Goal: Information Seeking & Learning: Learn about a topic

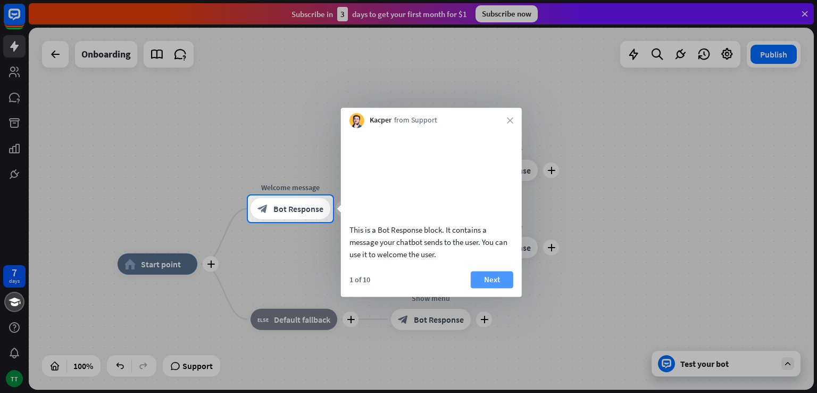
click at [494, 288] on button "Next" at bounding box center [492, 279] width 43 height 17
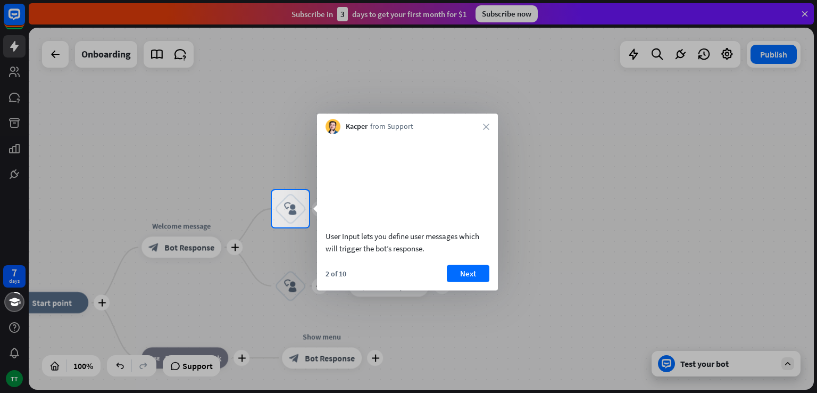
click at [494, 289] on div "2 of 10 Next" at bounding box center [407, 277] width 181 height 26
click at [475, 281] on button "Next" at bounding box center [468, 272] width 43 height 17
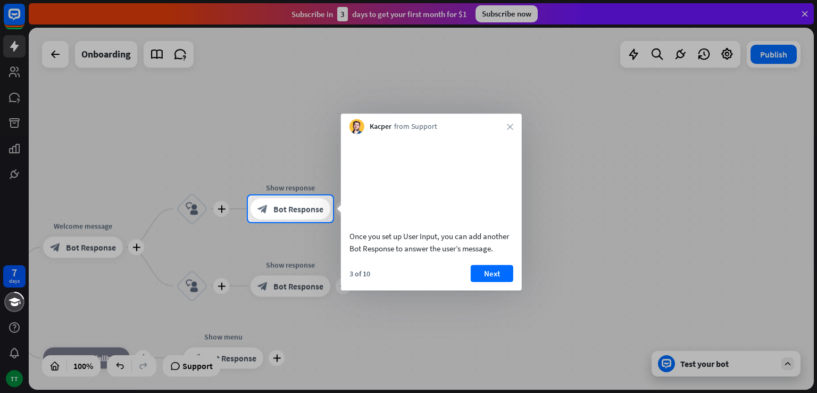
click at [477, 281] on button "Next" at bounding box center [492, 272] width 43 height 17
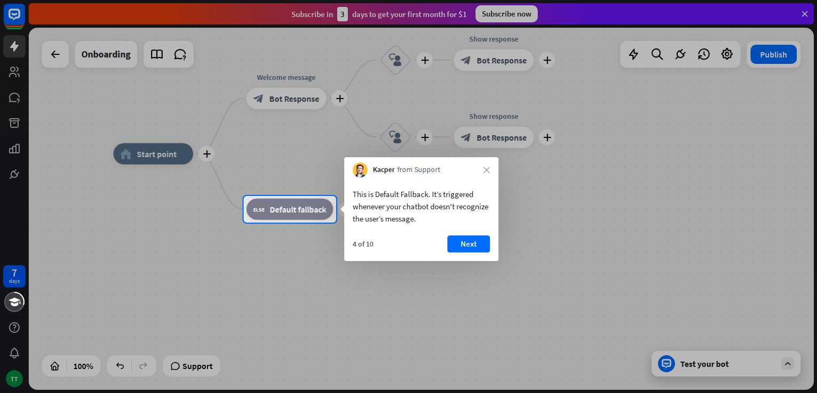
click at [477, 288] on div at bounding box center [408, 307] width 817 height 170
click at [477, 288] on div at bounding box center [408, 307] width 817 height 171
click at [479, 274] on div at bounding box center [408, 307] width 817 height 171
click at [440, 250] on div "4 of 10 Next" at bounding box center [422, 248] width 154 height 26
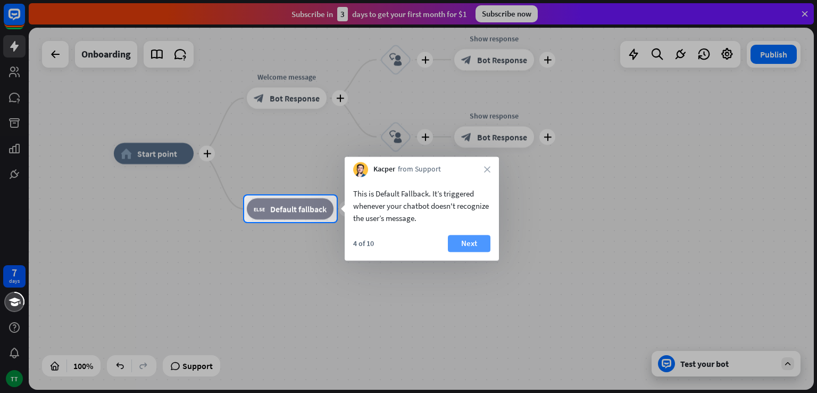
click at [465, 240] on button "Next" at bounding box center [469, 243] width 43 height 17
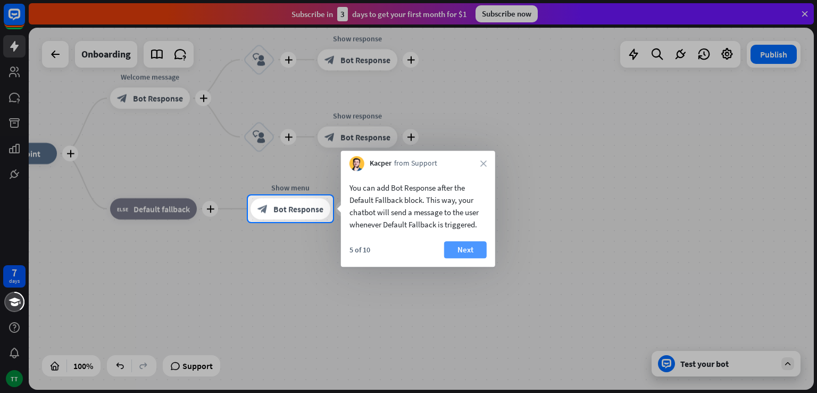
click at [455, 250] on button "Next" at bounding box center [465, 249] width 43 height 17
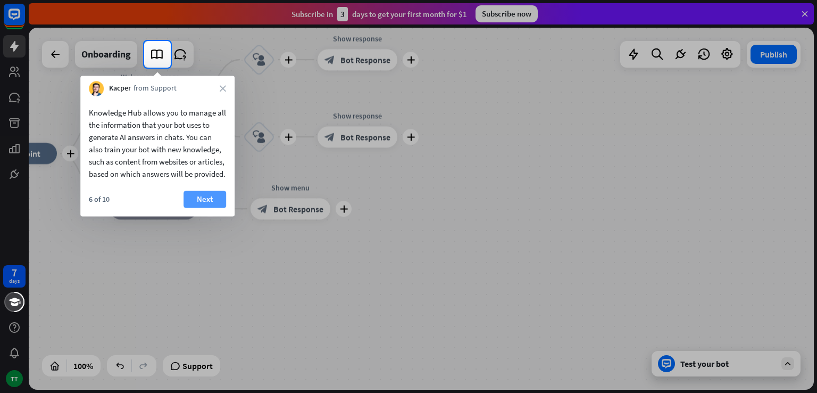
click at [199, 205] on button "Next" at bounding box center [205, 198] width 43 height 17
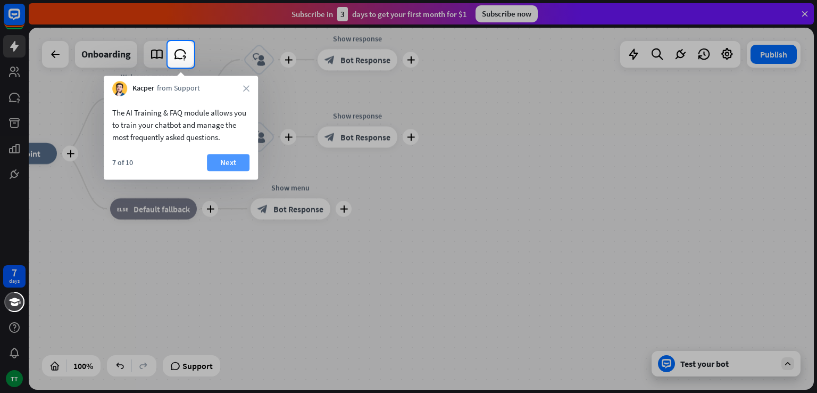
click at [227, 158] on button "Next" at bounding box center [228, 162] width 43 height 17
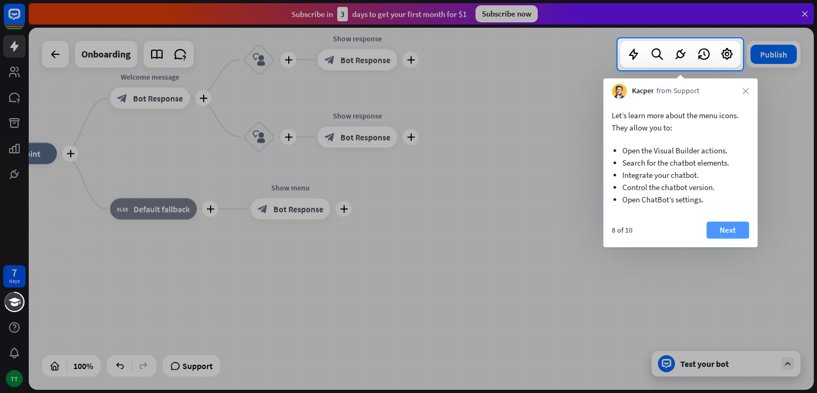
click at [737, 226] on button "Next" at bounding box center [727, 229] width 43 height 17
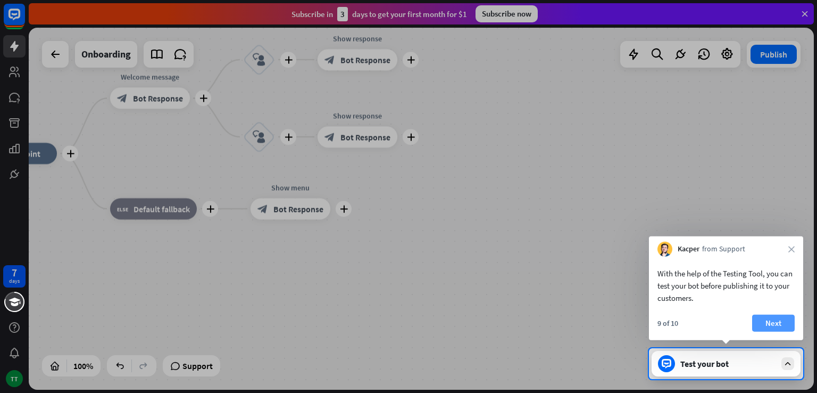
click at [769, 319] on button "Next" at bounding box center [773, 322] width 43 height 17
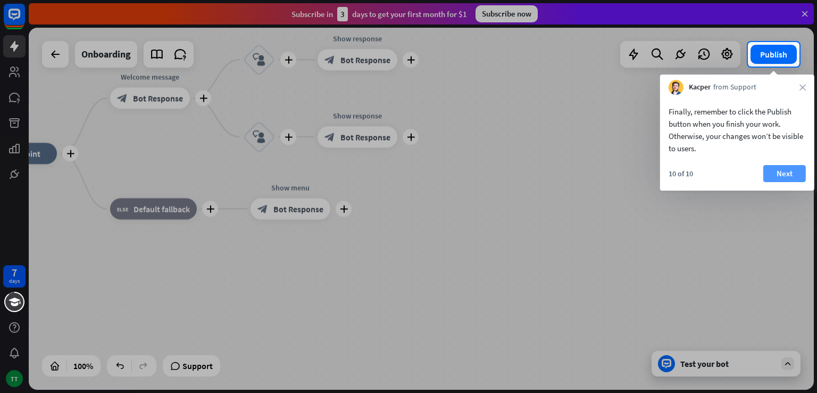
click at [785, 178] on button "Next" at bounding box center [784, 173] width 43 height 17
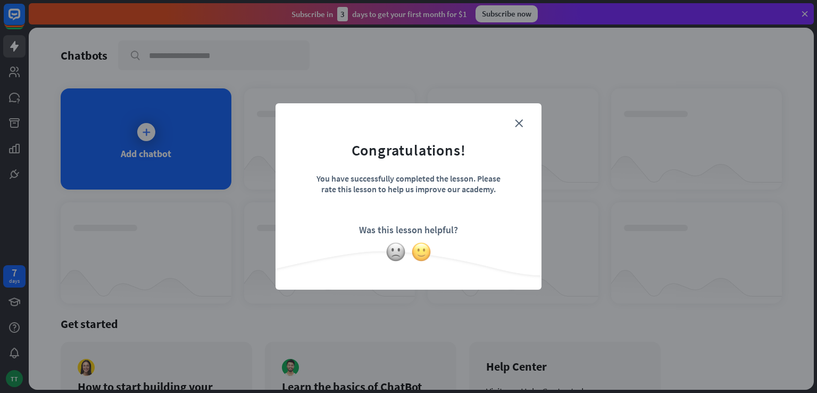
click at [417, 247] on img at bounding box center [421, 252] width 20 height 20
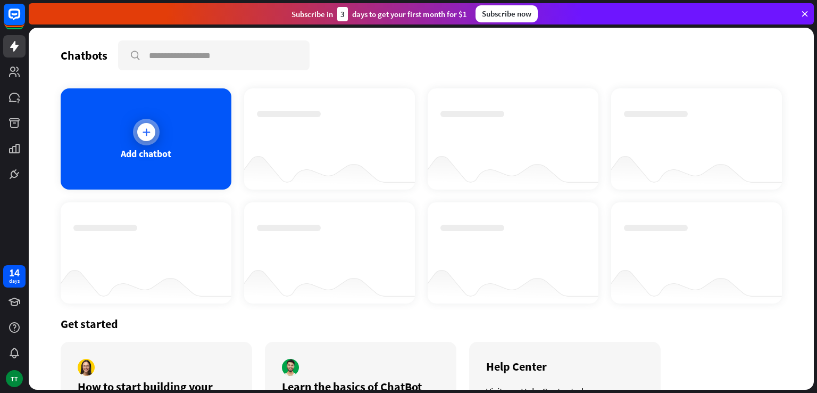
click at [168, 142] on div "Add chatbot" at bounding box center [146, 138] width 171 height 101
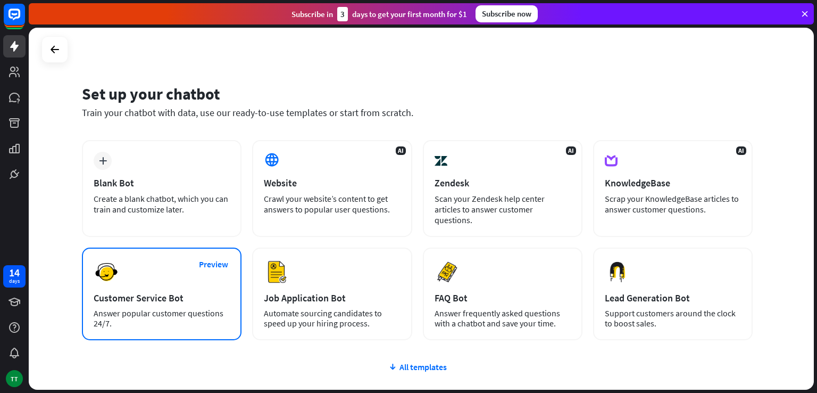
click at [190, 271] on div "Preview Customer Service Bot Answer popular customer questions 24/7." at bounding box center [162, 293] width 160 height 93
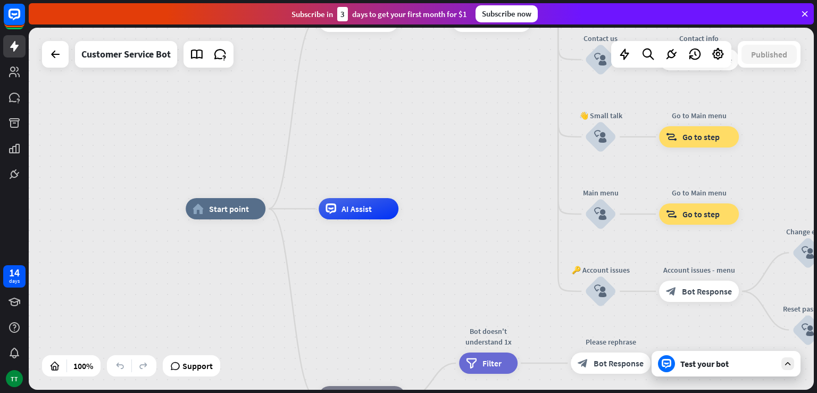
click at [68, 41] on div "Customer Service Bot" at bounding box center [138, 54] width 192 height 27
click at [63, 47] on div at bounding box center [55, 54] width 21 height 21
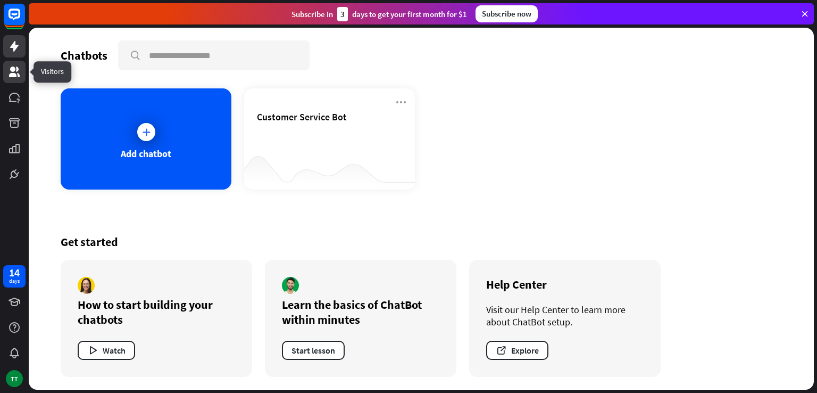
click at [5, 78] on link at bounding box center [14, 72] width 22 height 22
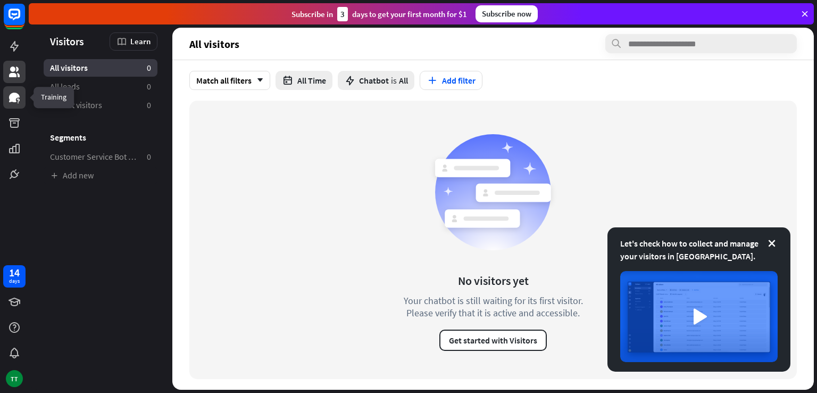
click at [5, 92] on link at bounding box center [14, 97] width 22 height 22
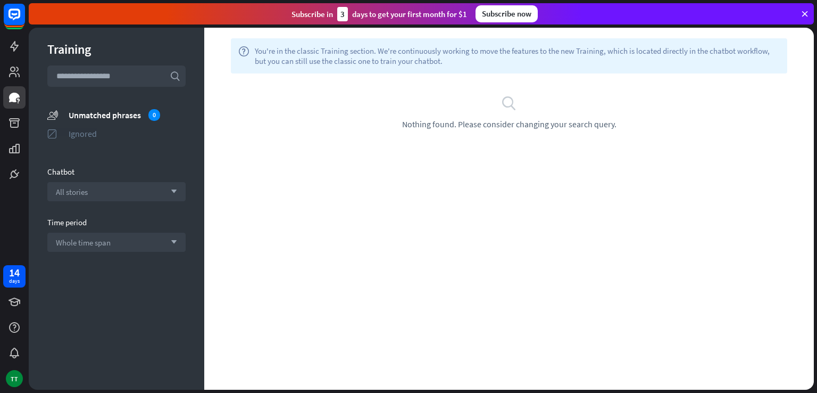
click at [90, 138] on div "Ignored" at bounding box center [127, 133] width 117 height 11
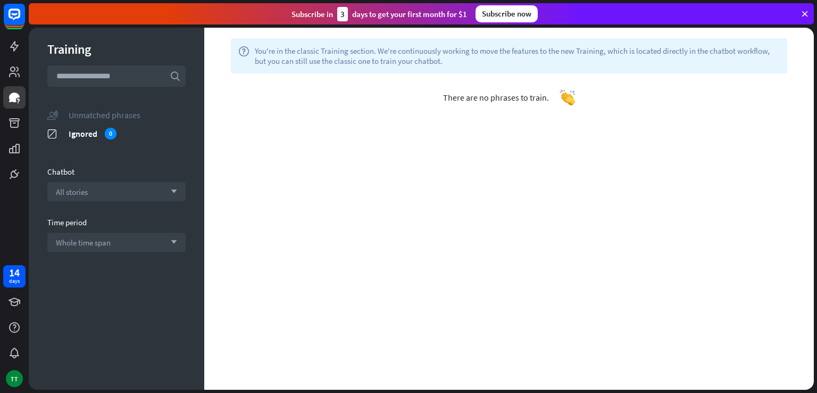
click at [66, 120] on div "unmatched_phrases Unmatched phrases" at bounding box center [116, 114] width 138 height 13
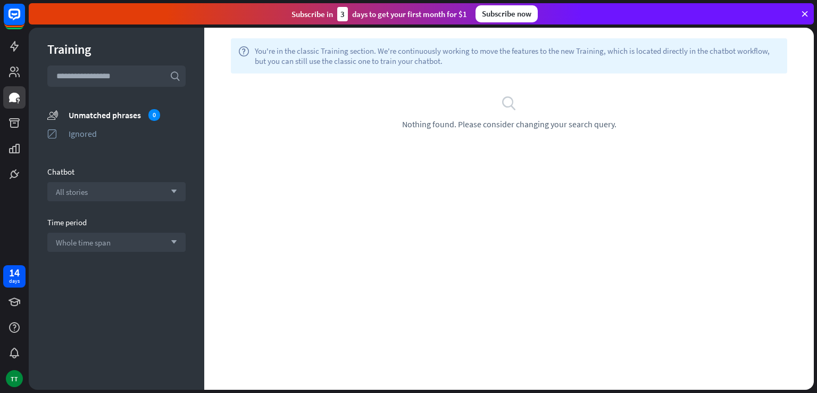
click at [28, 126] on div at bounding box center [14, 92] width 29 height 185
click at [13, 124] on icon at bounding box center [14, 123] width 11 height 10
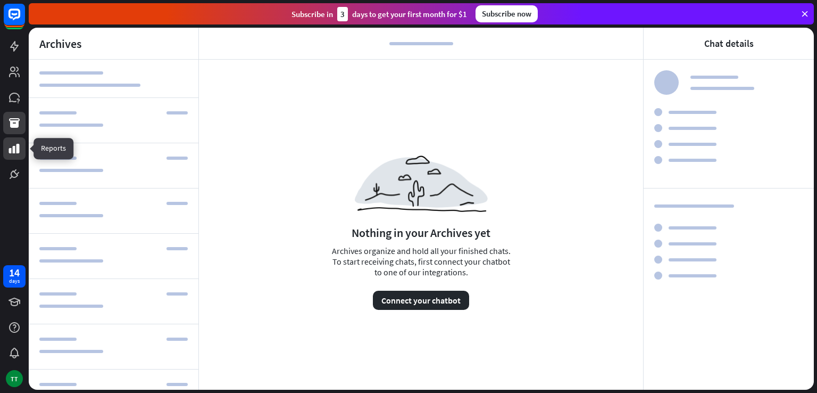
click at [11, 154] on icon at bounding box center [14, 148] width 13 height 13
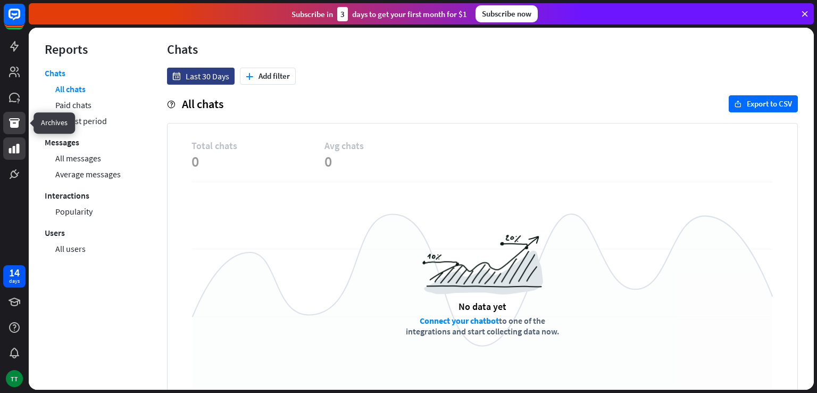
click at [11, 128] on icon at bounding box center [14, 122] width 13 height 13
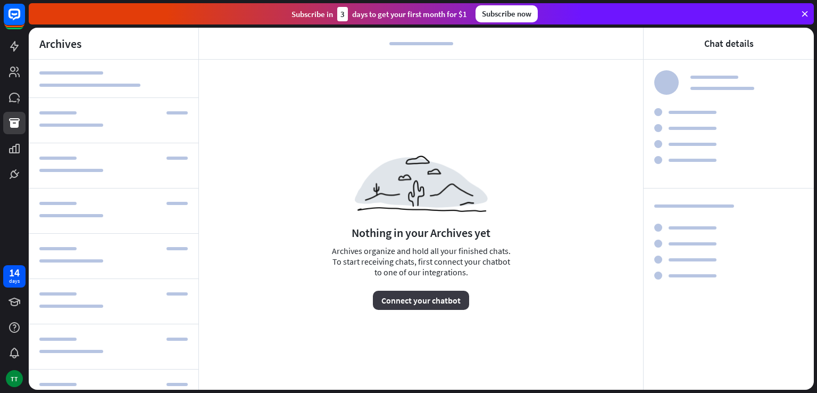
click at [413, 303] on button "Connect your chatbot" at bounding box center [421, 299] width 96 height 19
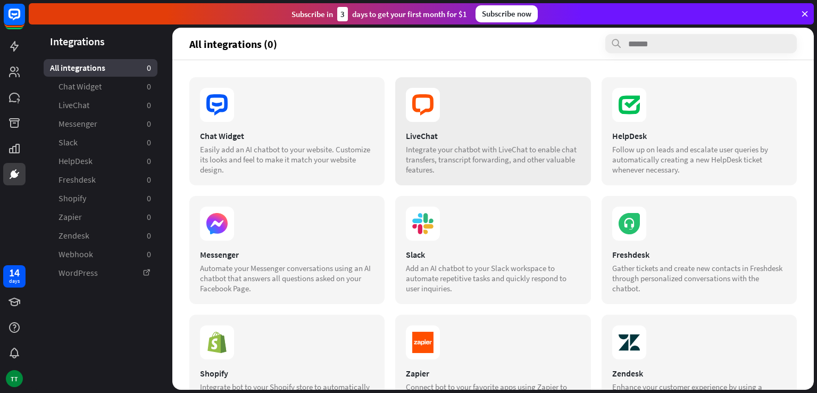
click at [535, 114] on section at bounding box center [493, 105] width 174 height 34
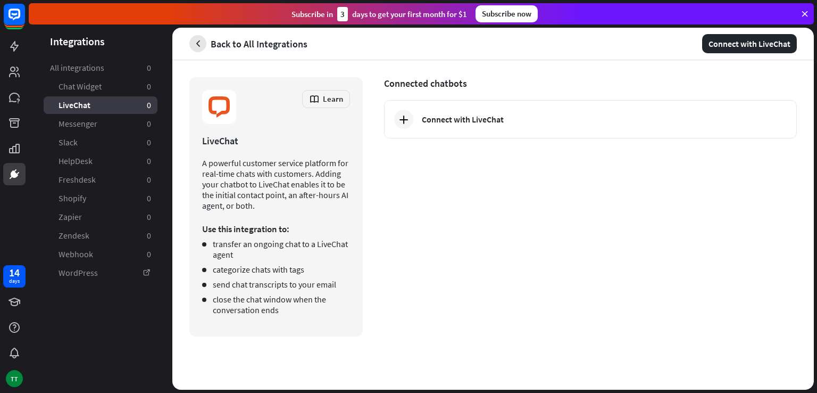
click at [194, 48] on icon "button" at bounding box center [198, 43] width 11 height 11
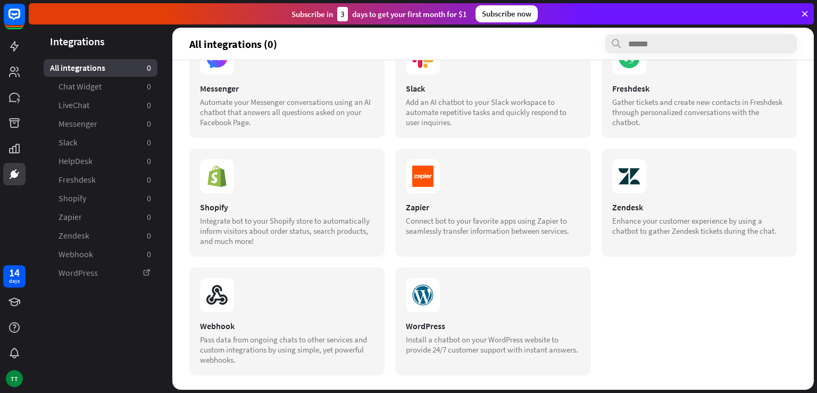
scroll to position [168, 0]
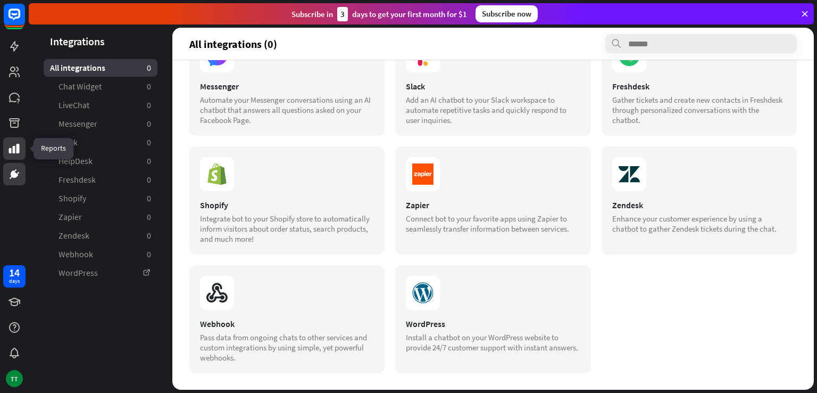
click at [18, 149] on icon at bounding box center [14, 149] width 11 height 10
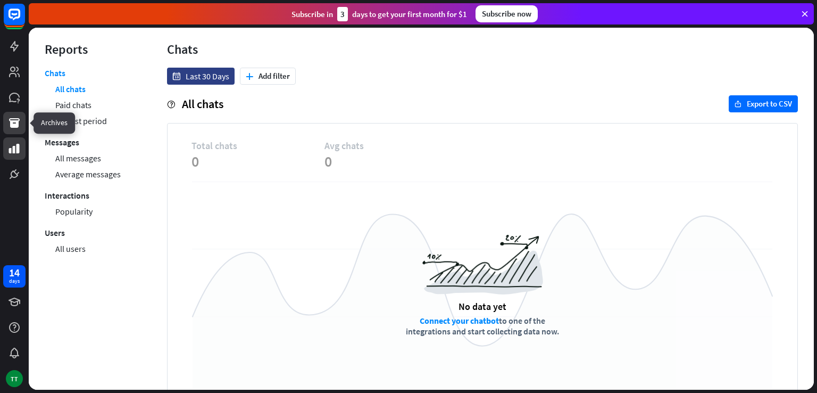
click at [11, 124] on icon at bounding box center [14, 123] width 11 height 10
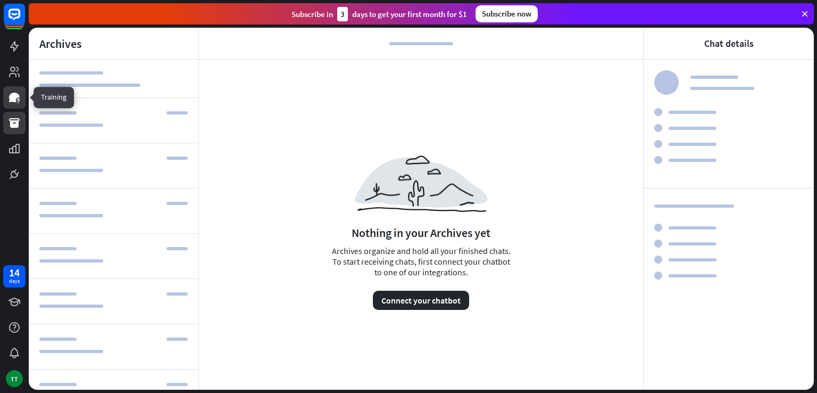
click at [9, 108] on link at bounding box center [14, 97] width 22 height 22
